Goal: Task Accomplishment & Management: Complete application form

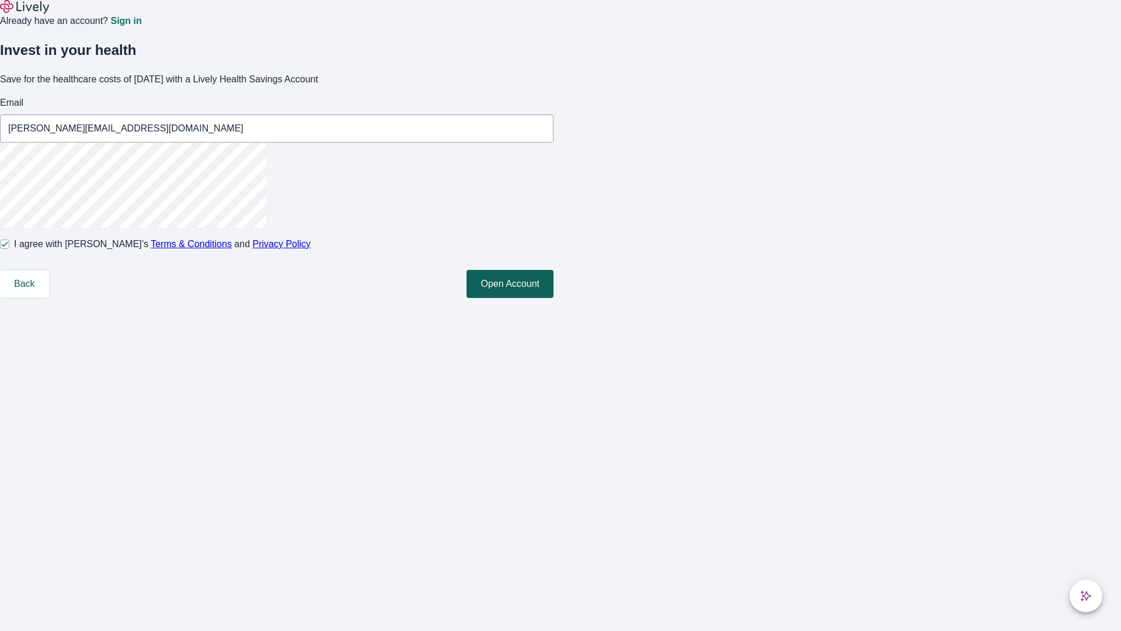
click at [554, 298] on button "Open Account" at bounding box center [510, 284] width 87 height 28
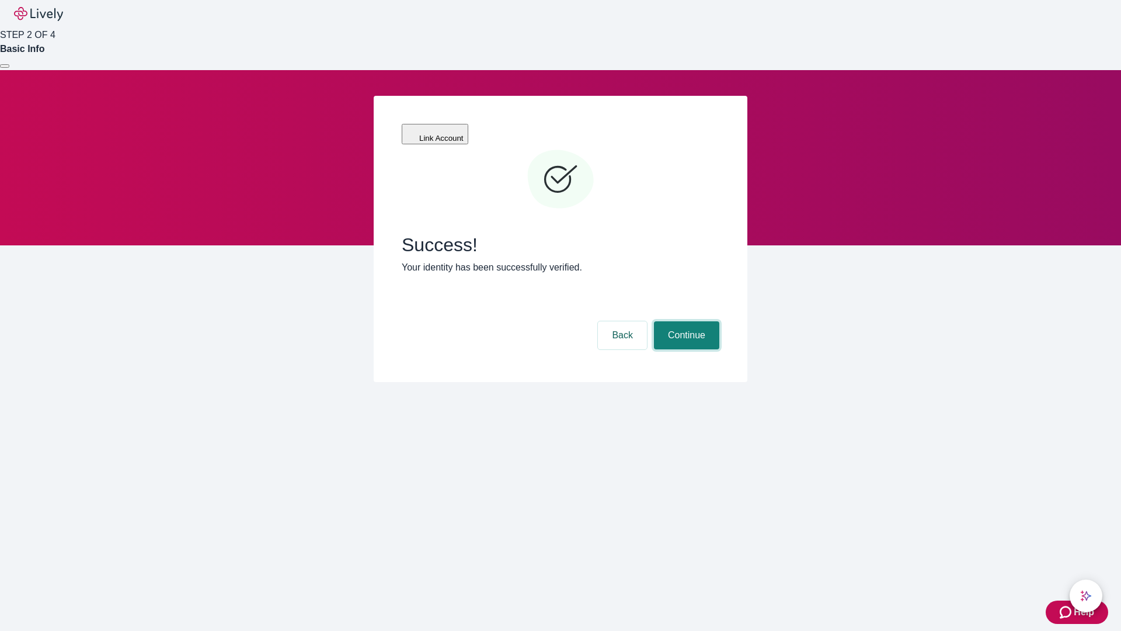
click at [685, 321] on button "Continue" at bounding box center [686, 335] width 65 height 28
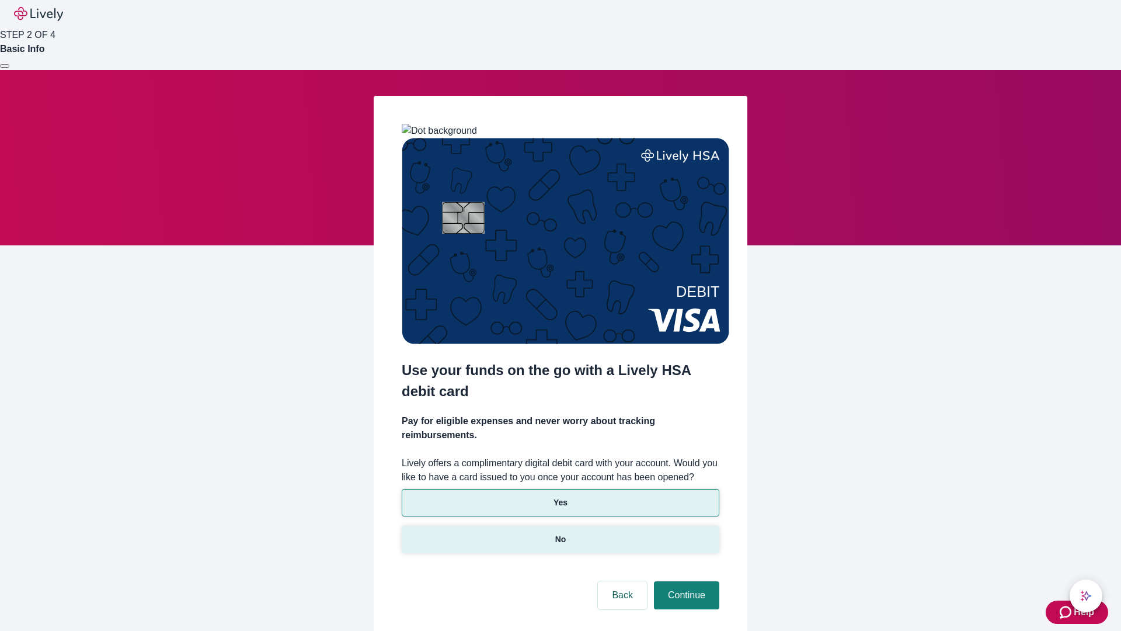
click at [560, 533] on p "No" at bounding box center [560, 539] width 11 height 12
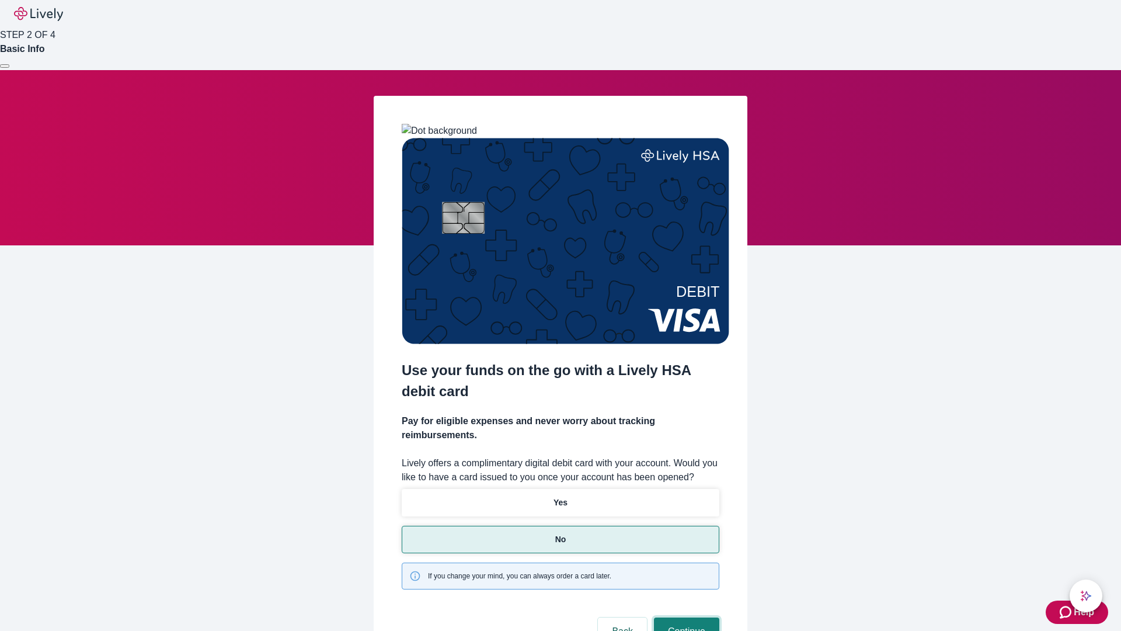
click at [685, 617] on button "Continue" at bounding box center [686, 631] width 65 height 28
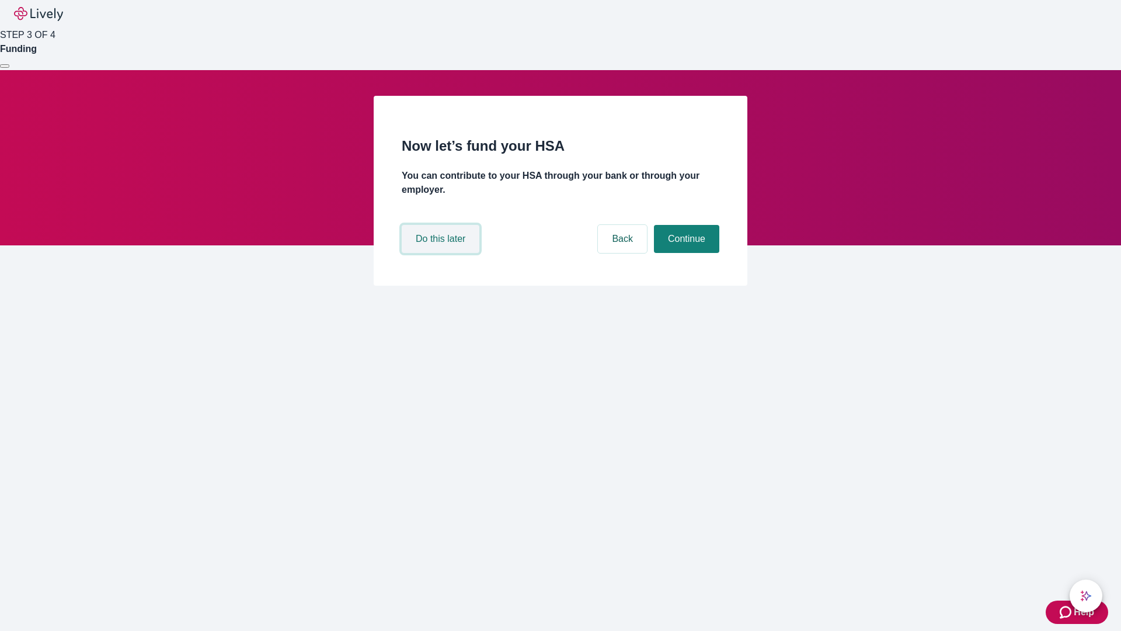
click at [442, 253] on button "Do this later" at bounding box center [441, 239] width 78 height 28
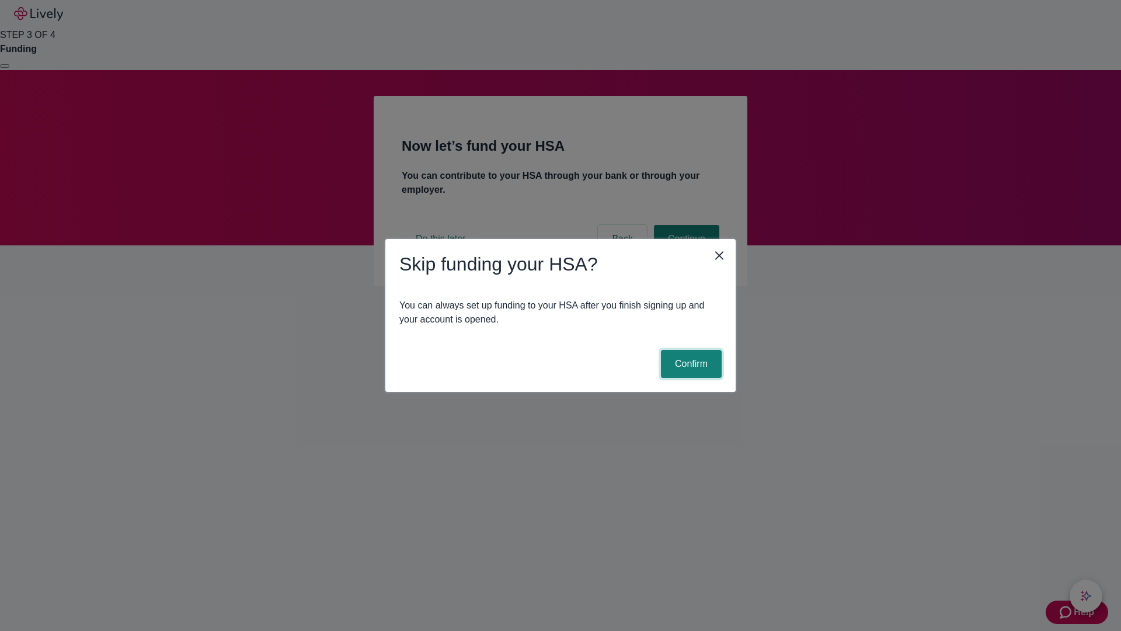
click at [690, 364] on button "Confirm" at bounding box center [691, 364] width 61 height 28
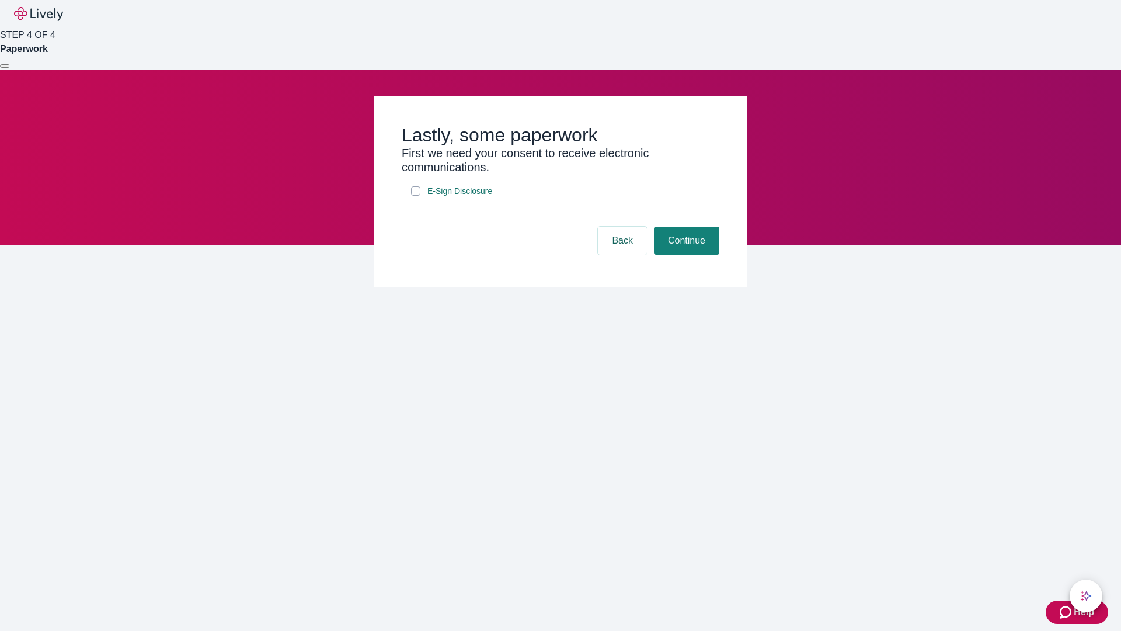
click at [416, 196] on input "E-Sign Disclosure" at bounding box center [415, 190] width 9 height 9
checkbox input "true"
click at [685, 255] on button "Continue" at bounding box center [686, 241] width 65 height 28
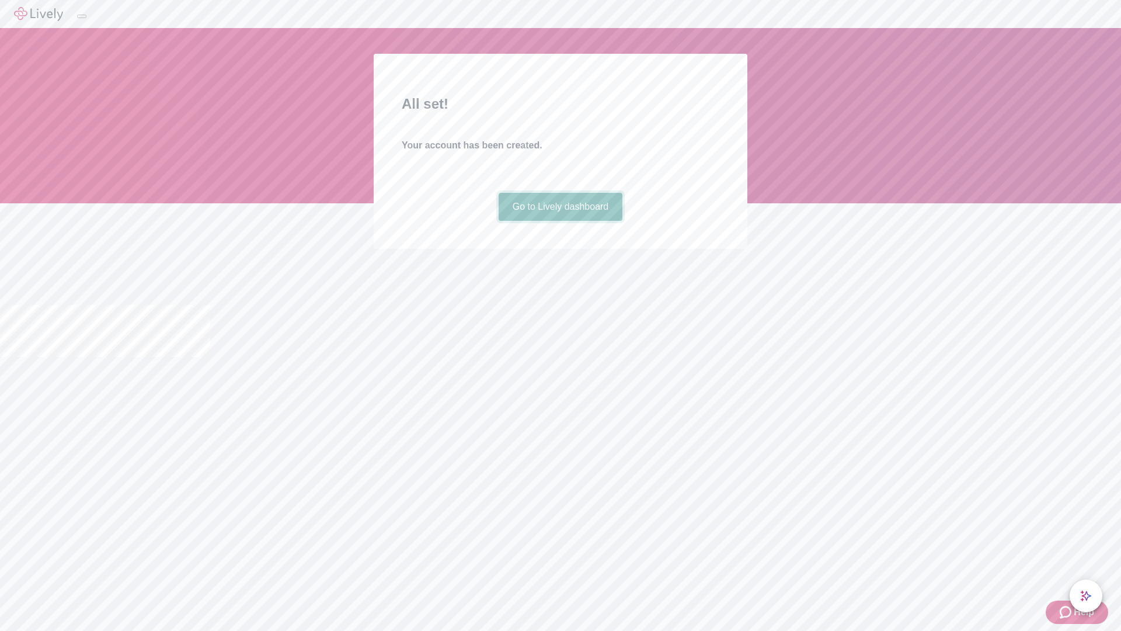
click at [560, 221] on link "Go to Lively dashboard" at bounding box center [561, 207] width 124 height 28
